Goal: Task Accomplishment & Management: Use online tool/utility

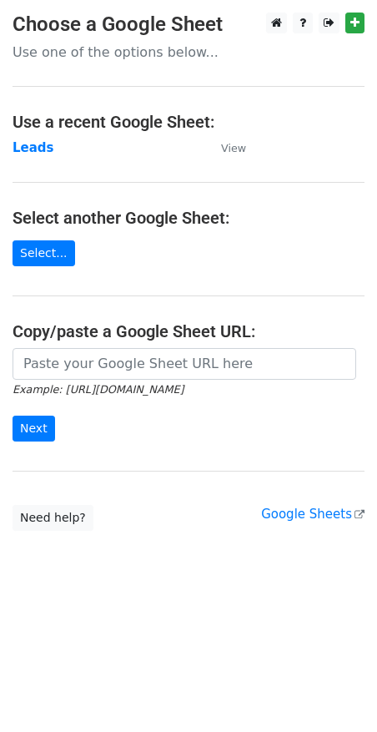
click at [38, 152] on strong "Leads" at bounding box center [34, 147] width 42 height 15
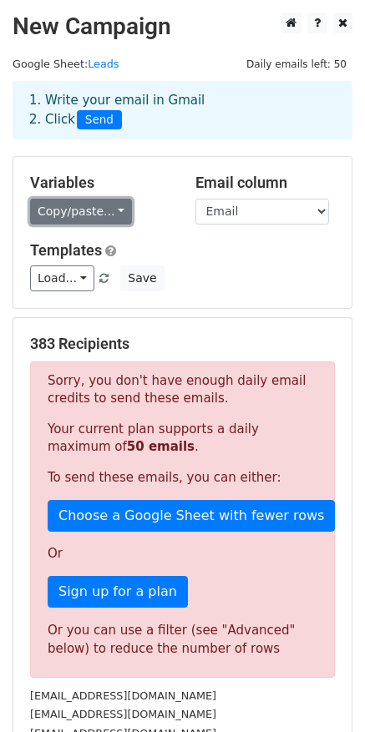
click at [99, 212] on link "Copy/paste..." at bounding box center [81, 212] width 102 height 26
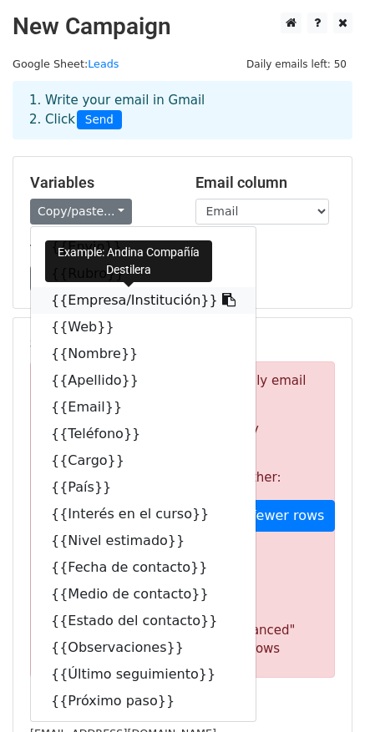
click at [222, 303] on icon at bounding box center [228, 299] width 13 height 13
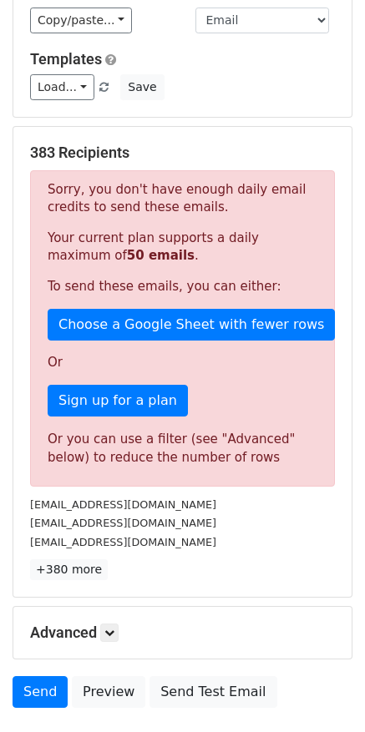
scroll to position [309, 0]
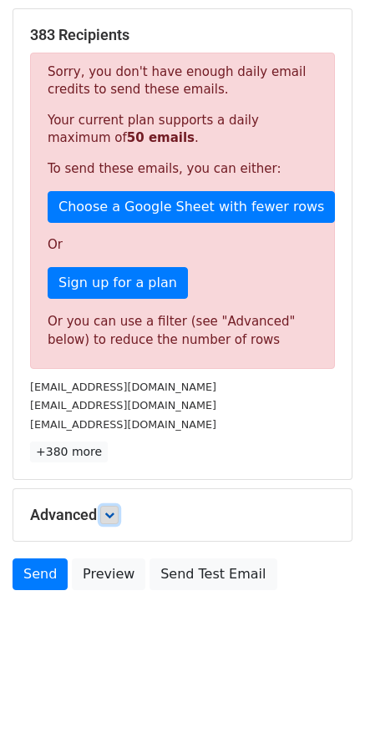
click at [112, 517] on icon at bounding box center [109, 515] width 10 height 10
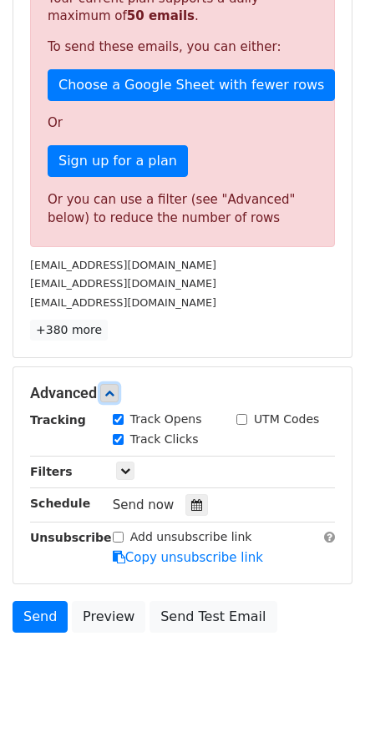
scroll to position [467, 0]
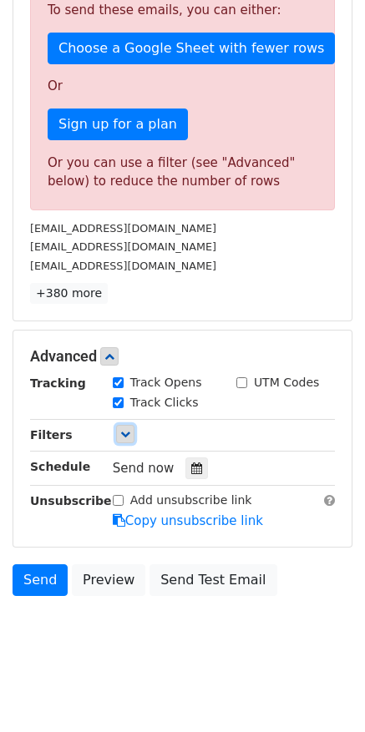
click at [121, 440] on link at bounding box center [125, 434] width 18 height 18
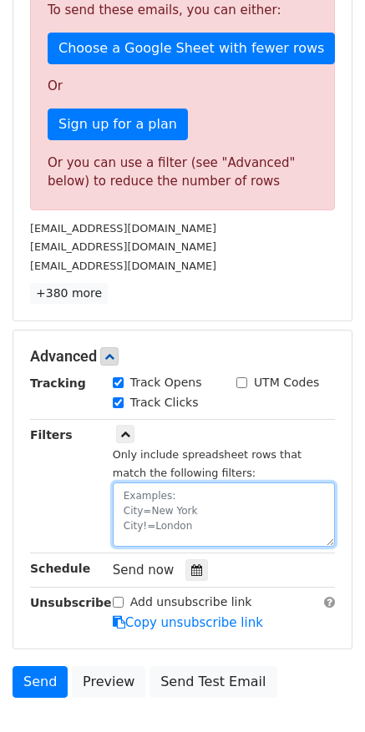
click at [141, 501] on textarea at bounding box center [224, 514] width 222 height 64
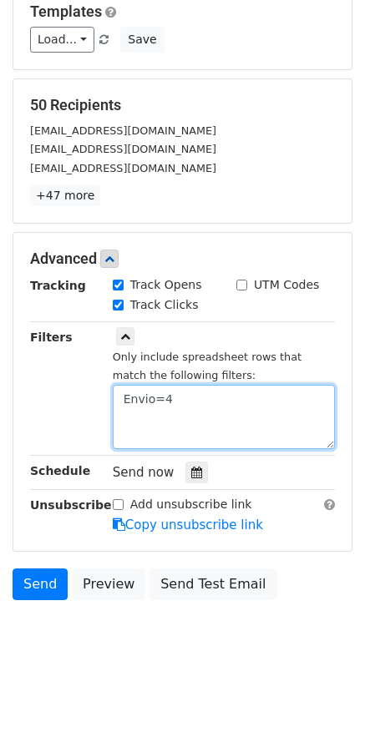
scroll to position [249, 0]
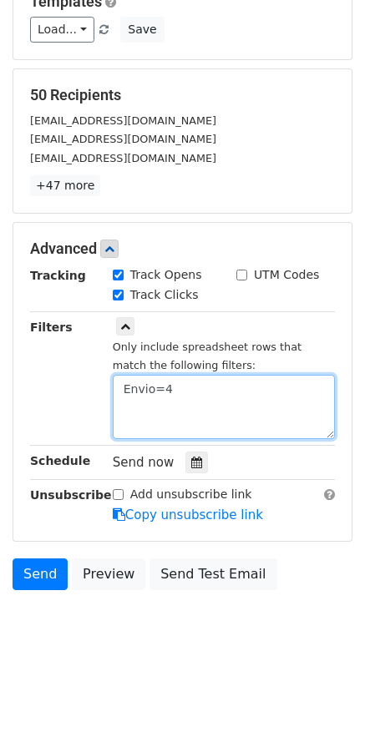
type textarea "Envio=4"
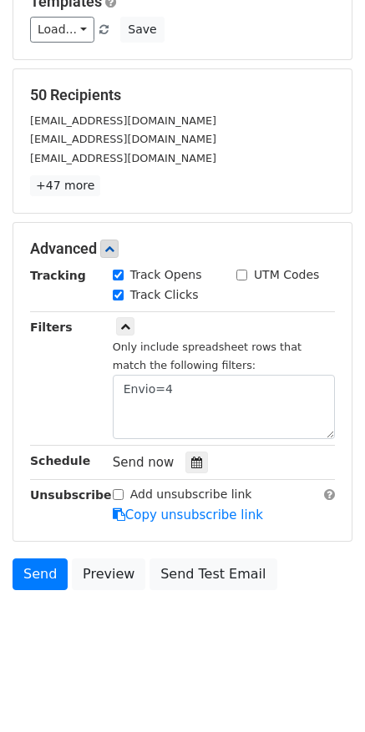
click at [65, 407] on div "Filters" at bounding box center [59, 378] width 83 height 121
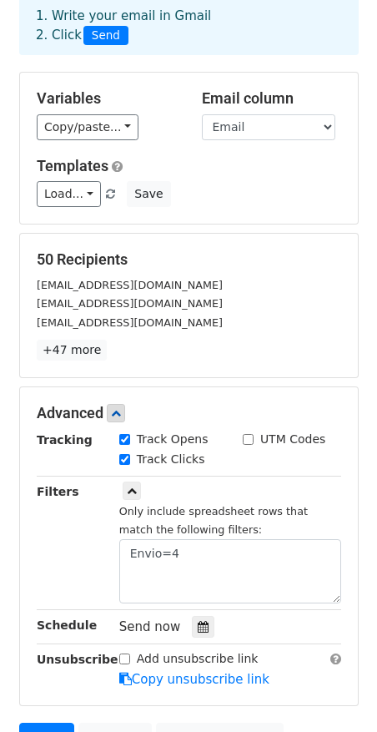
scroll to position [83, 0]
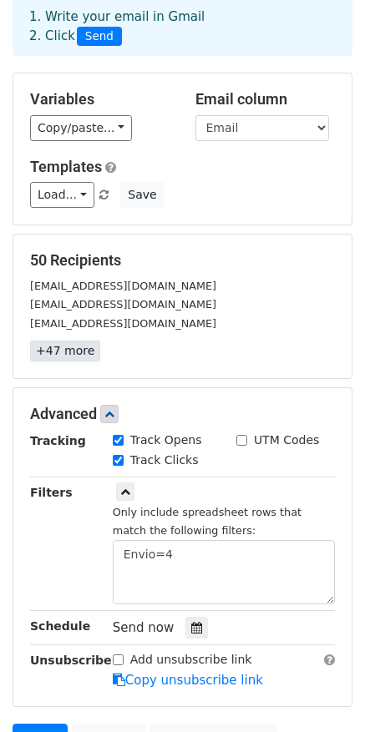
click at [67, 355] on link "+47 more" at bounding box center [65, 350] width 70 height 21
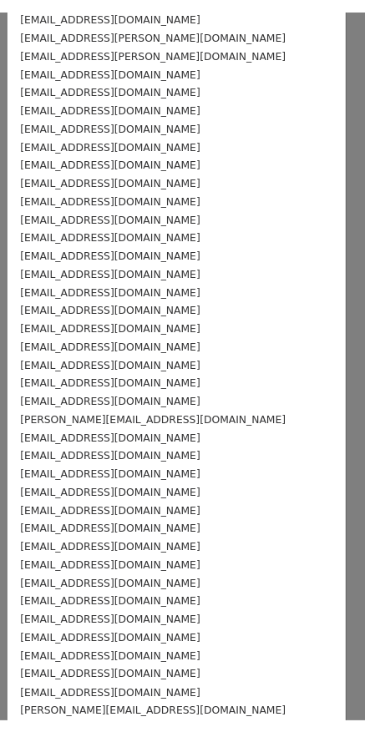
scroll to position [0, 0]
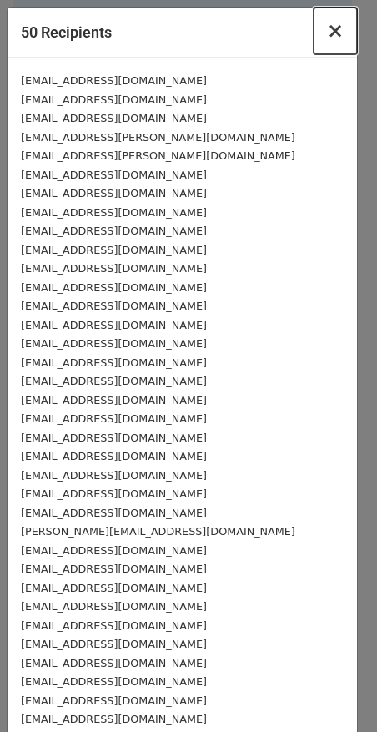
click at [327, 30] on span "×" at bounding box center [335, 30] width 17 height 23
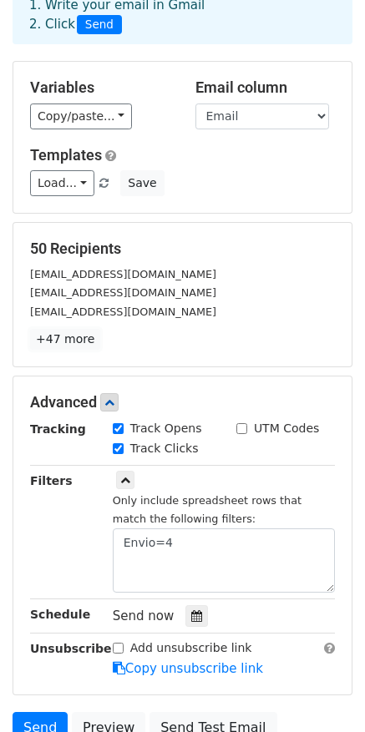
scroll to position [113, 0]
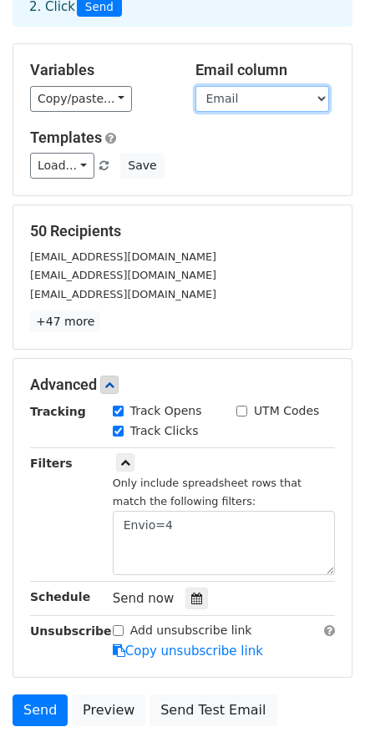
click at [236, 107] on select "Envio Rubro Empresa/Institución Web Nombre Apellido Email Teléfono Cargo País I…" at bounding box center [261, 99] width 133 height 26
click at [195, 86] on select "Envio Rubro Empresa/Institución Web Nombre Apellido Email Teléfono Cargo País I…" at bounding box center [261, 99] width 133 height 26
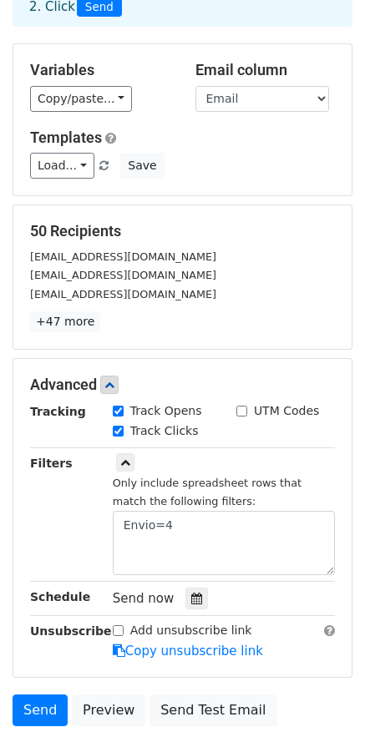
click at [174, 129] on h5 "Templates" at bounding box center [182, 137] width 304 height 18
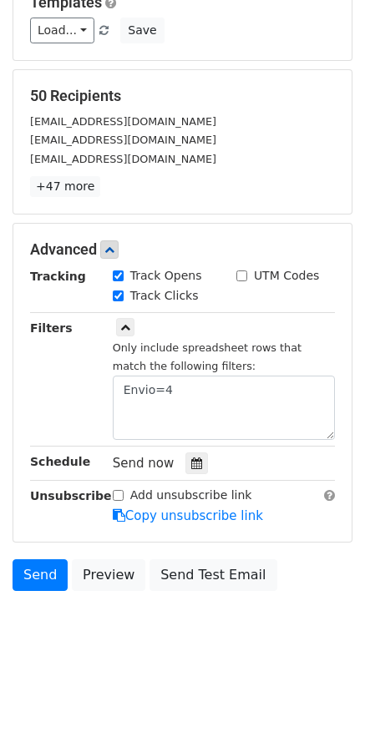
scroll to position [249, 0]
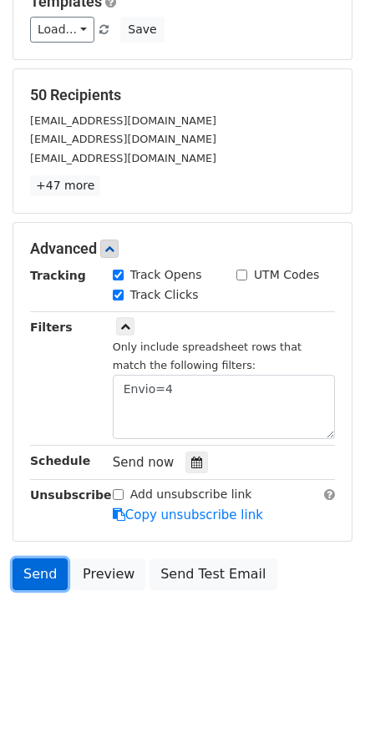
click at [34, 578] on link "Send" at bounding box center [40, 574] width 55 height 32
